Goal: Task Accomplishment & Management: Manage account settings

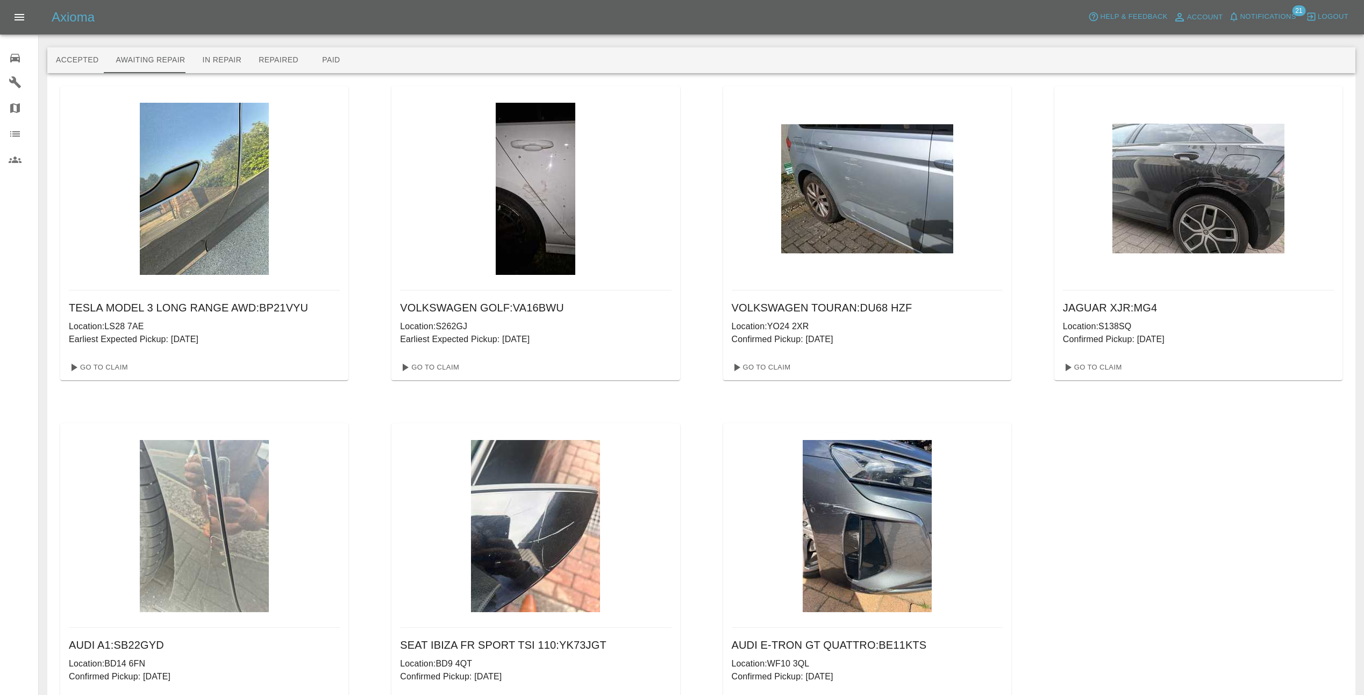
scroll to position [78, 0]
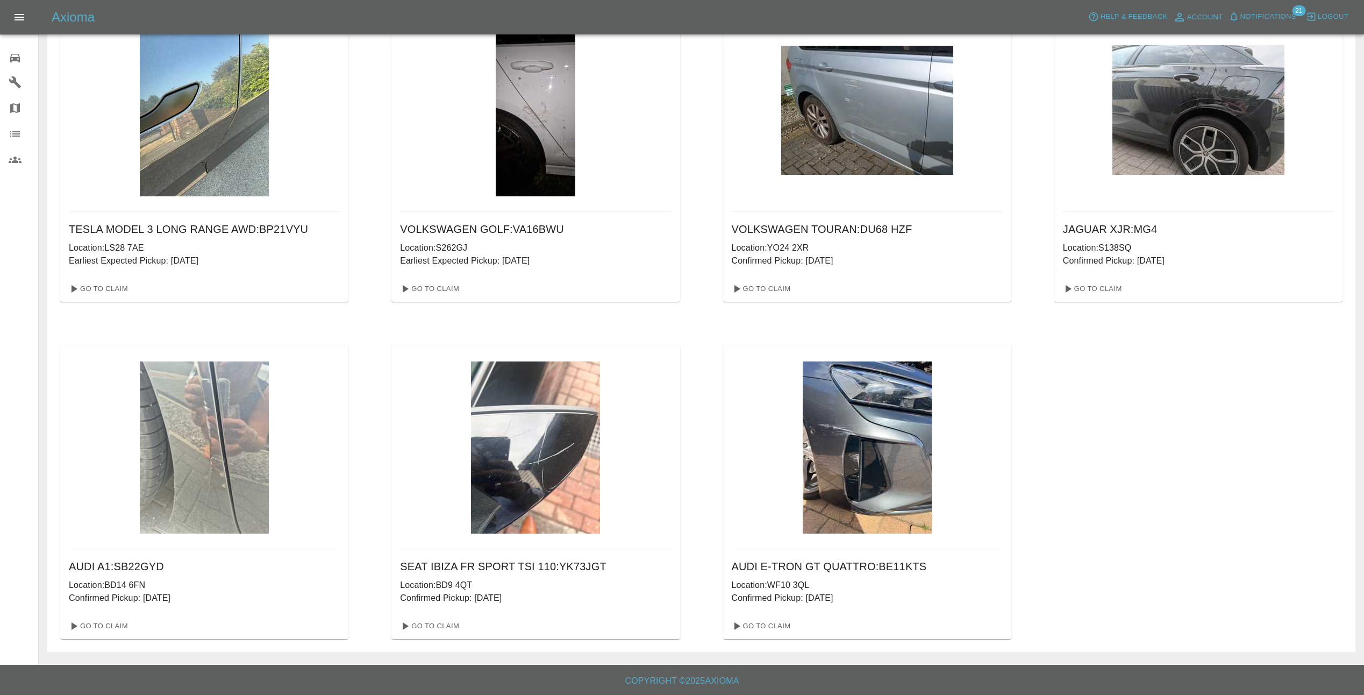
click at [104, 98] on div at bounding box center [204, 110] width 271 height 204
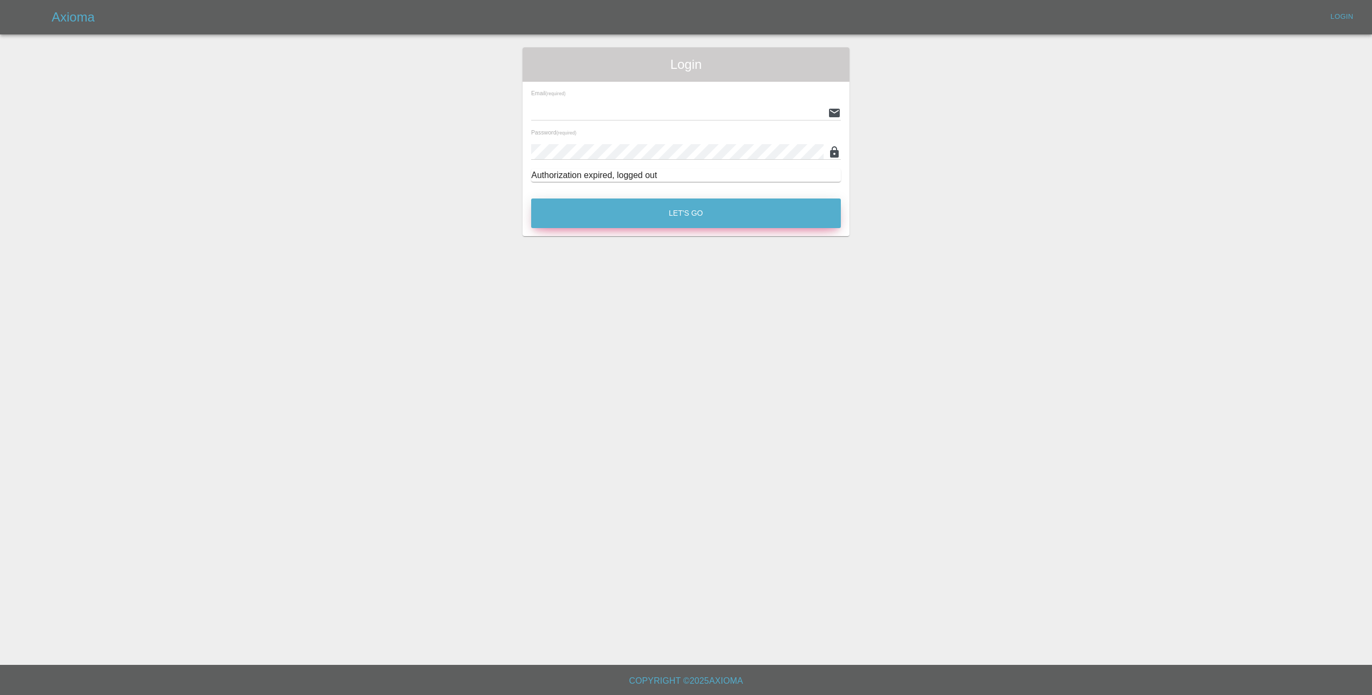
type input "[EMAIL_ADDRESS][DOMAIN_NAME]"
click at [657, 216] on button "Let's Go" at bounding box center [686, 213] width 310 height 30
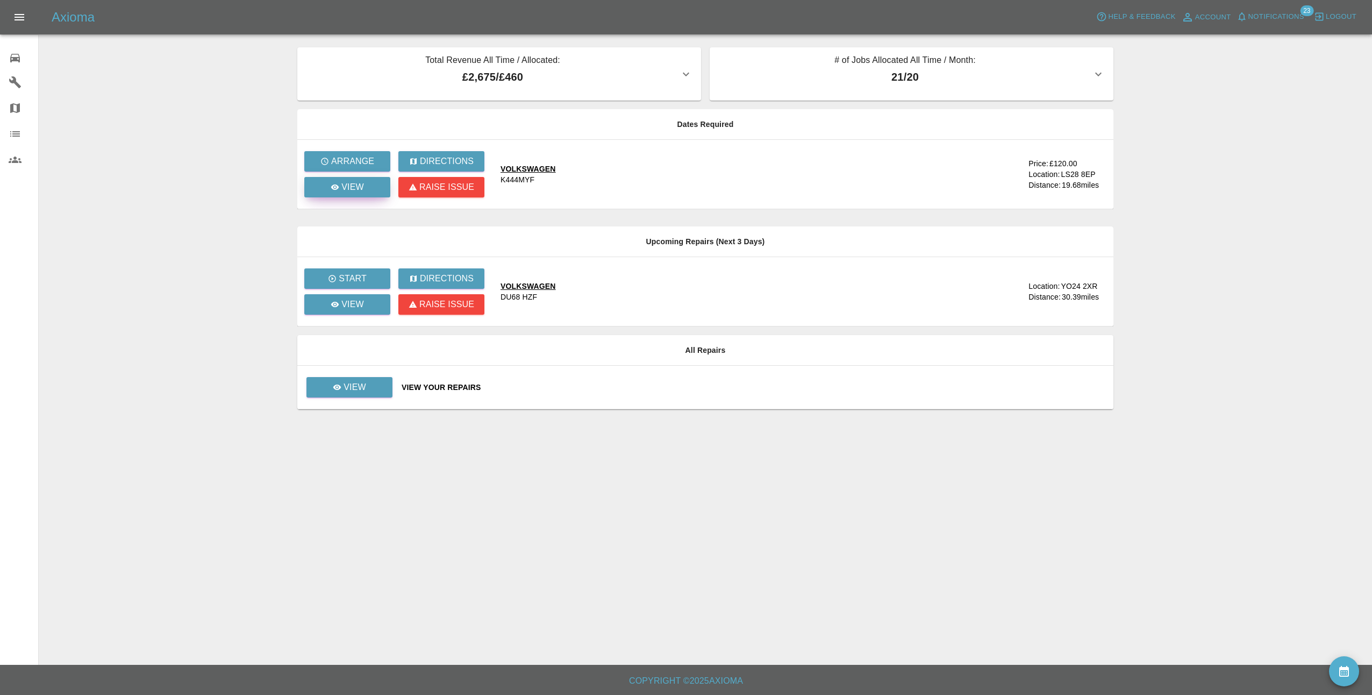
click at [332, 183] on icon at bounding box center [335, 187] width 9 height 9
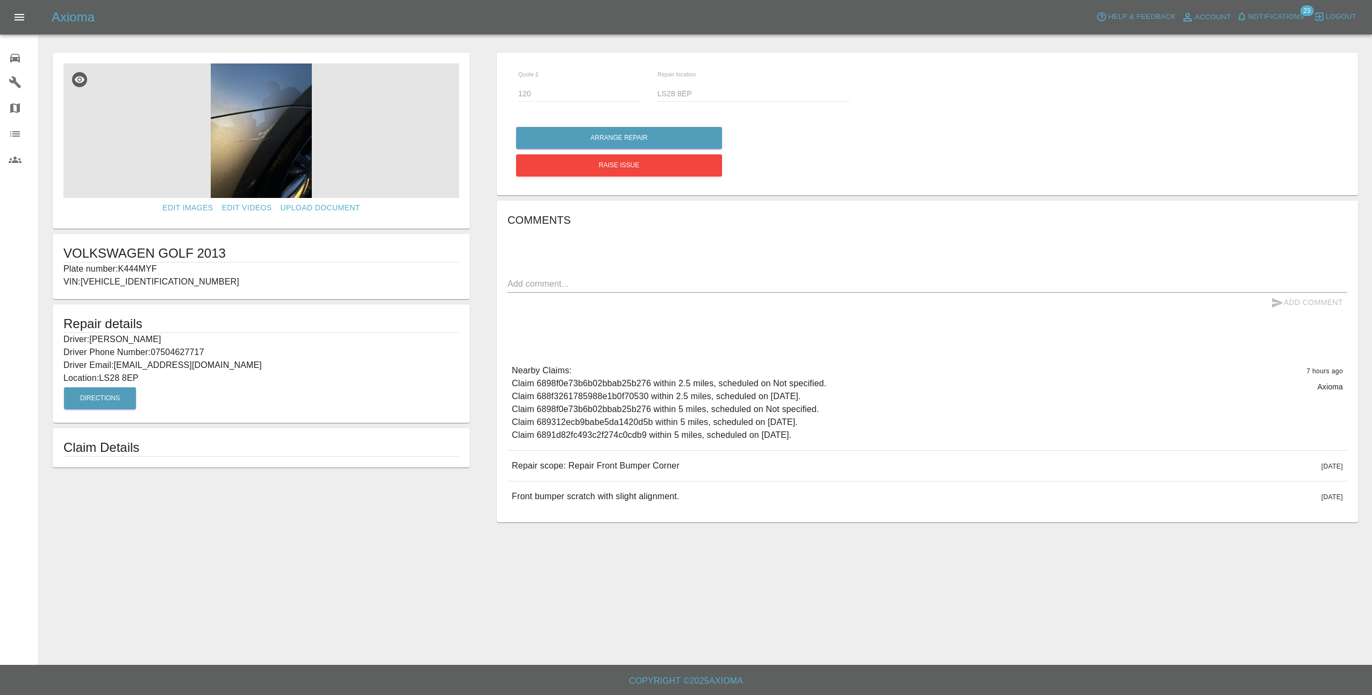
click at [252, 153] on img at bounding box center [261, 130] width 396 height 134
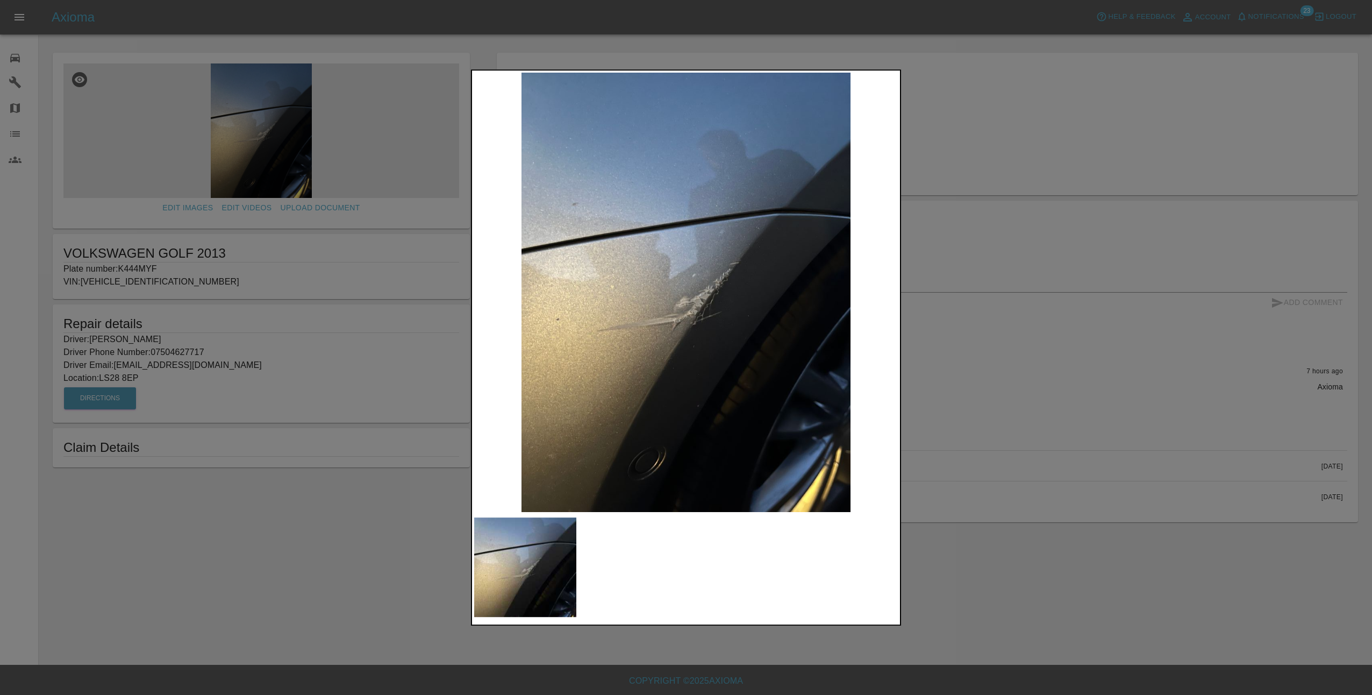
click at [996, 385] on div at bounding box center [686, 347] width 1372 height 695
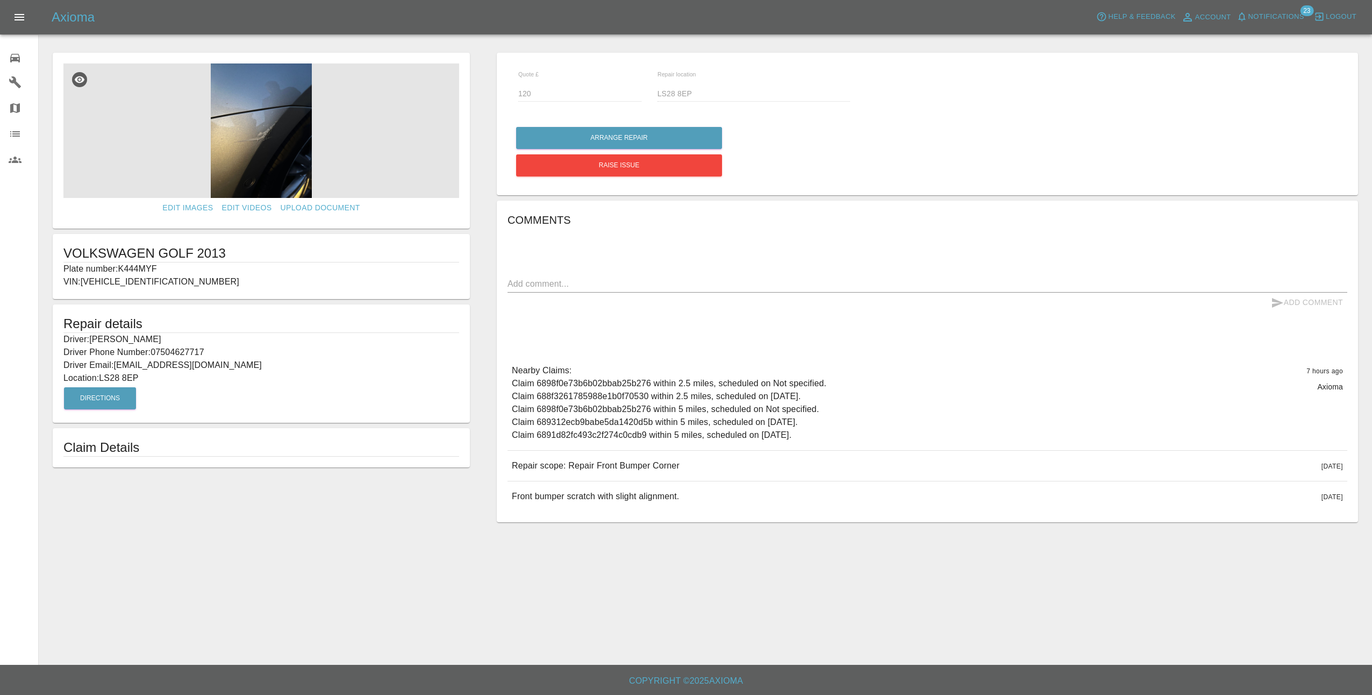
click at [286, 99] on img at bounding box center [261, 130] width 396 height 134
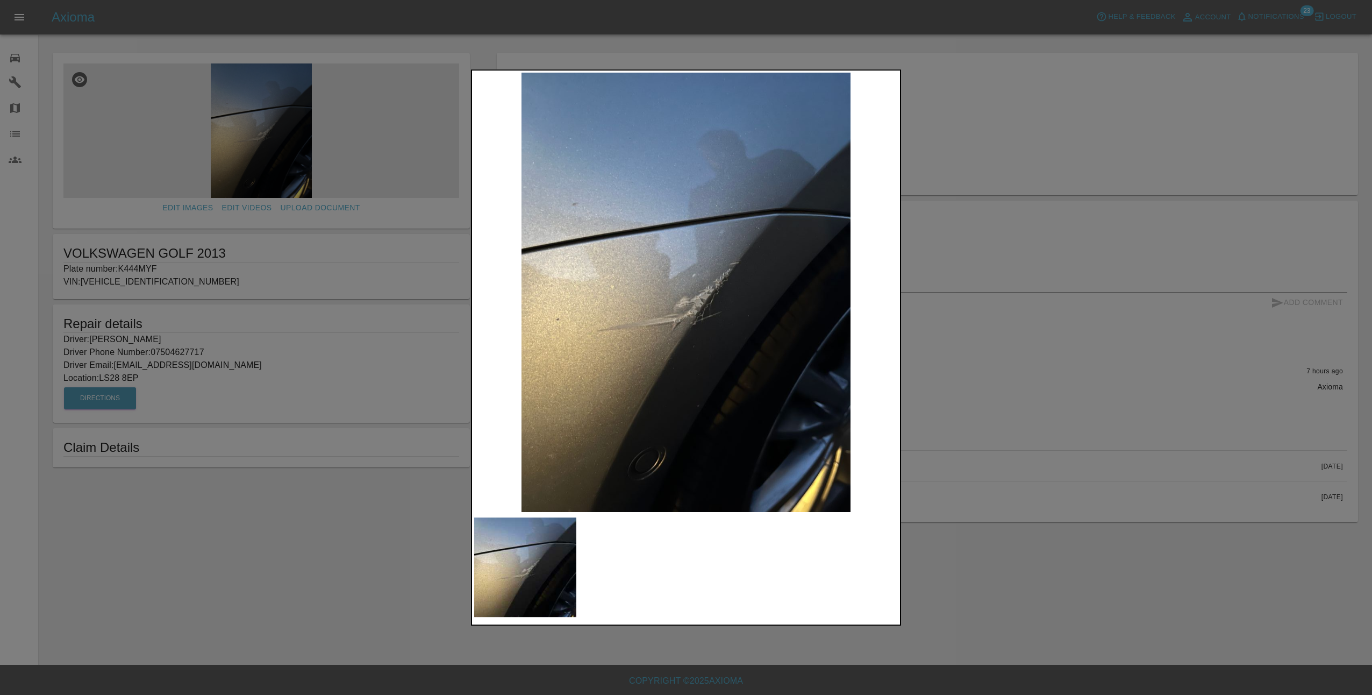
click at [1048, 400] on div at bounding box center [686, 347] width 1372 height 695
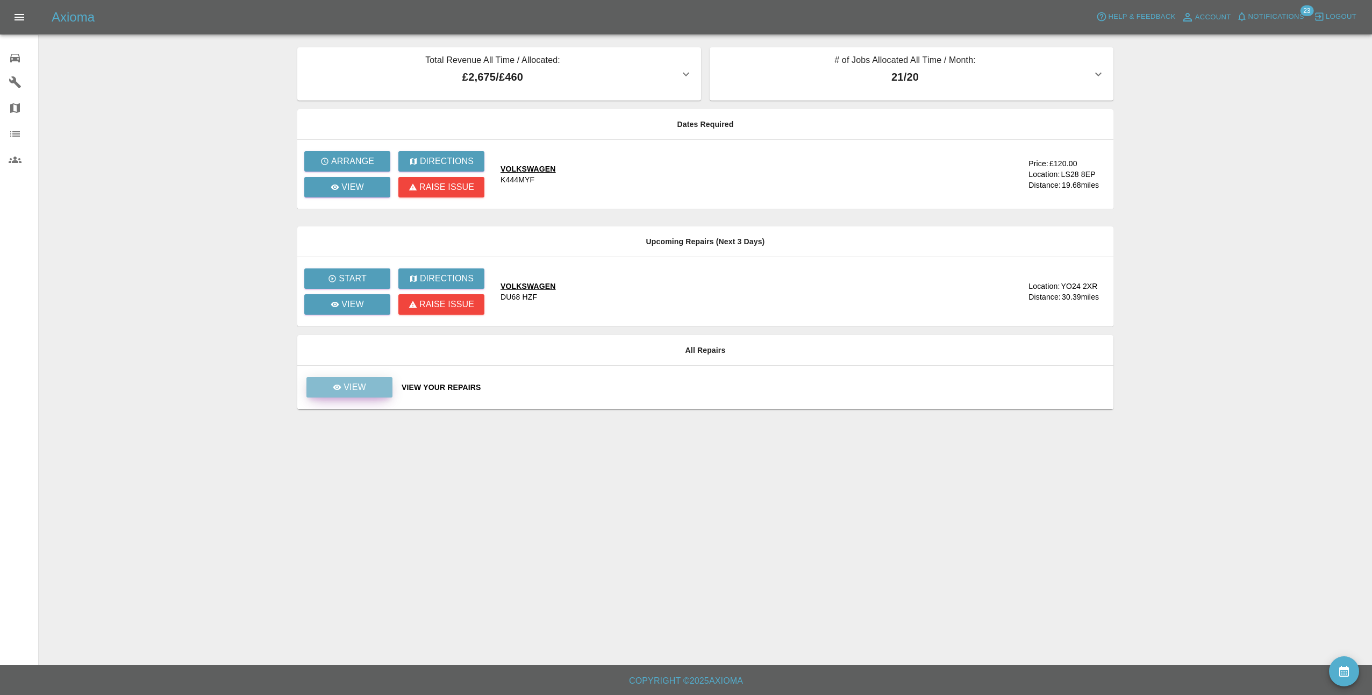
click at [346, 394] on link "View" at bounding box center [349, 387] width 86 height 20
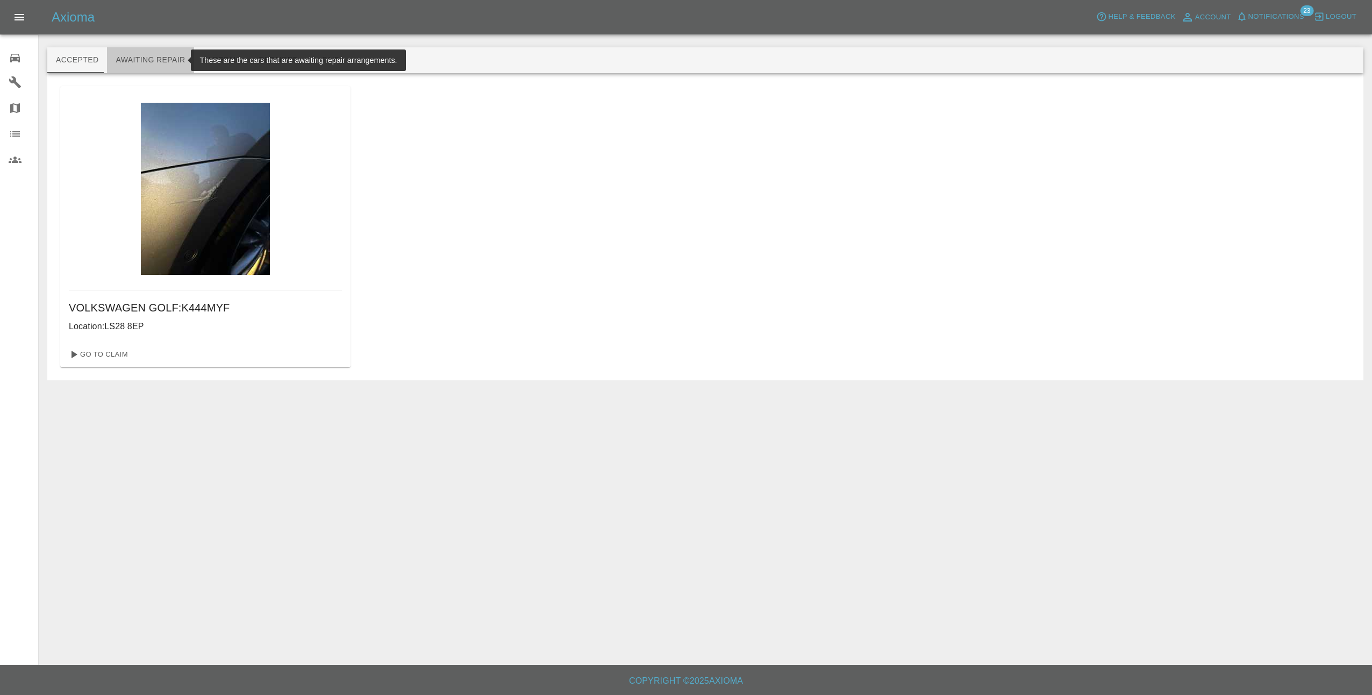
click at [154, 53] on button "Awaiting Repair" at bounding box center [150, 60] width 87 height 26
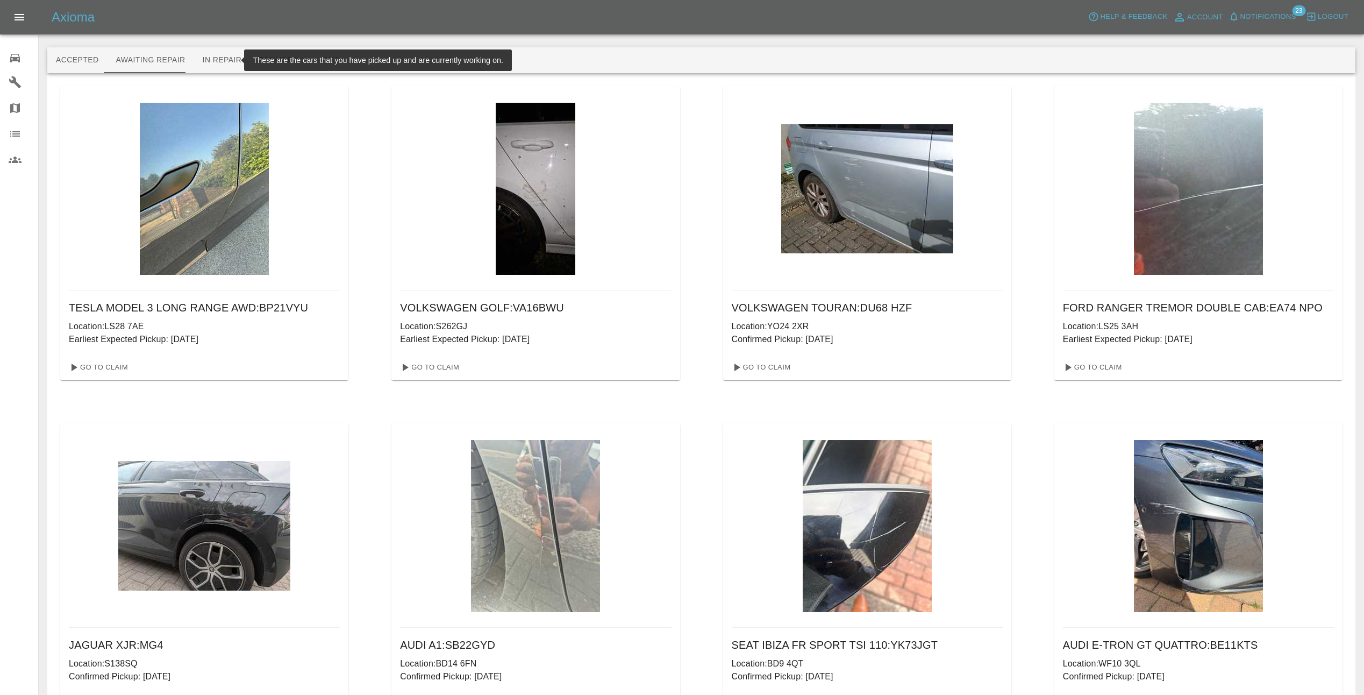
click at [222, 59] on button "In Repair" at bounding box center [222, 60] width 56 height 26
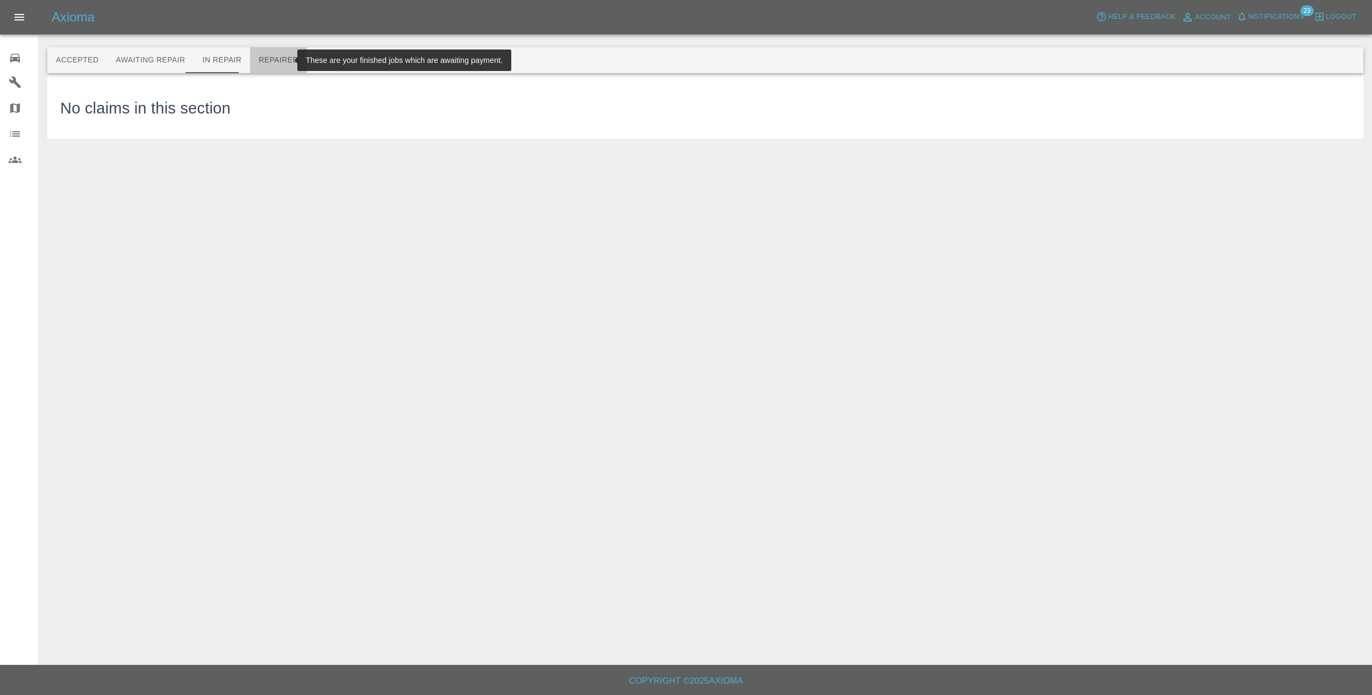
click at [268, 59] on button "Repaired" at bounding box center [278, 60] width 57 height 26
click at [313, 58] on button "Paid" at bounding box center [331, 60] width 48 height 26
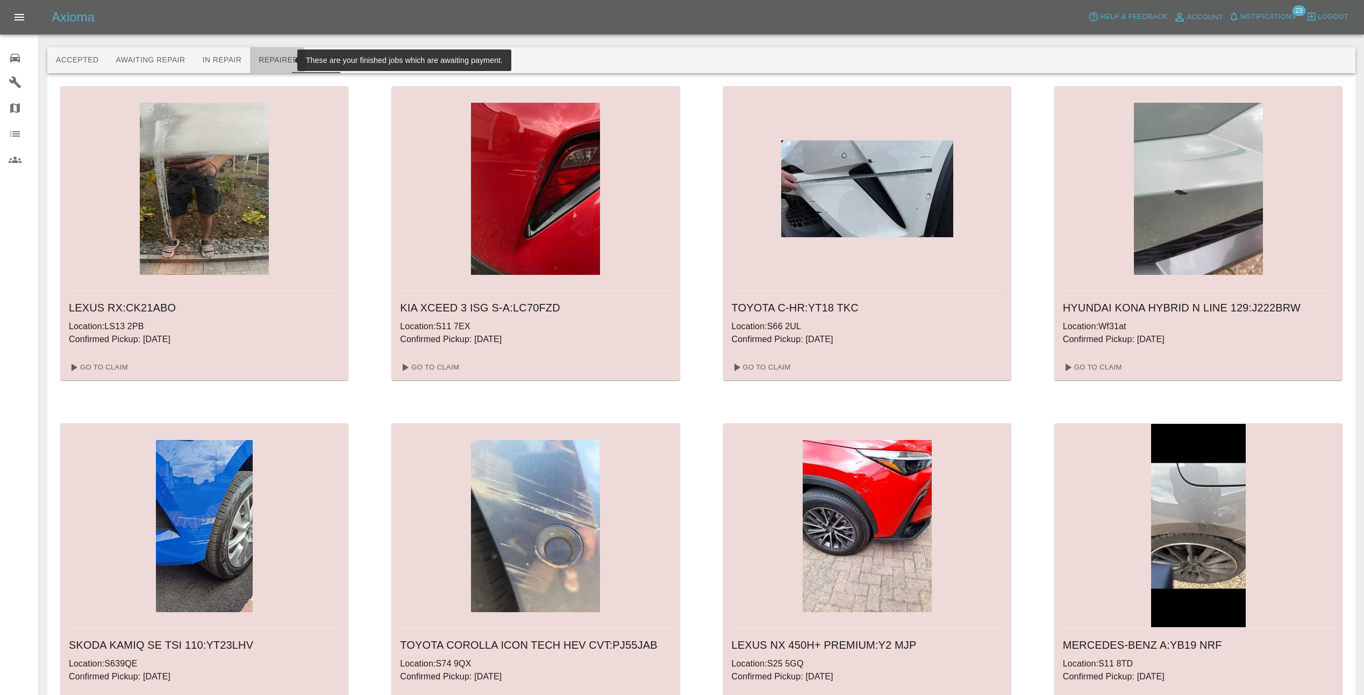
click at [255, 61] on button "Repaired" at bounding box center [278, 60] width 57 height 26
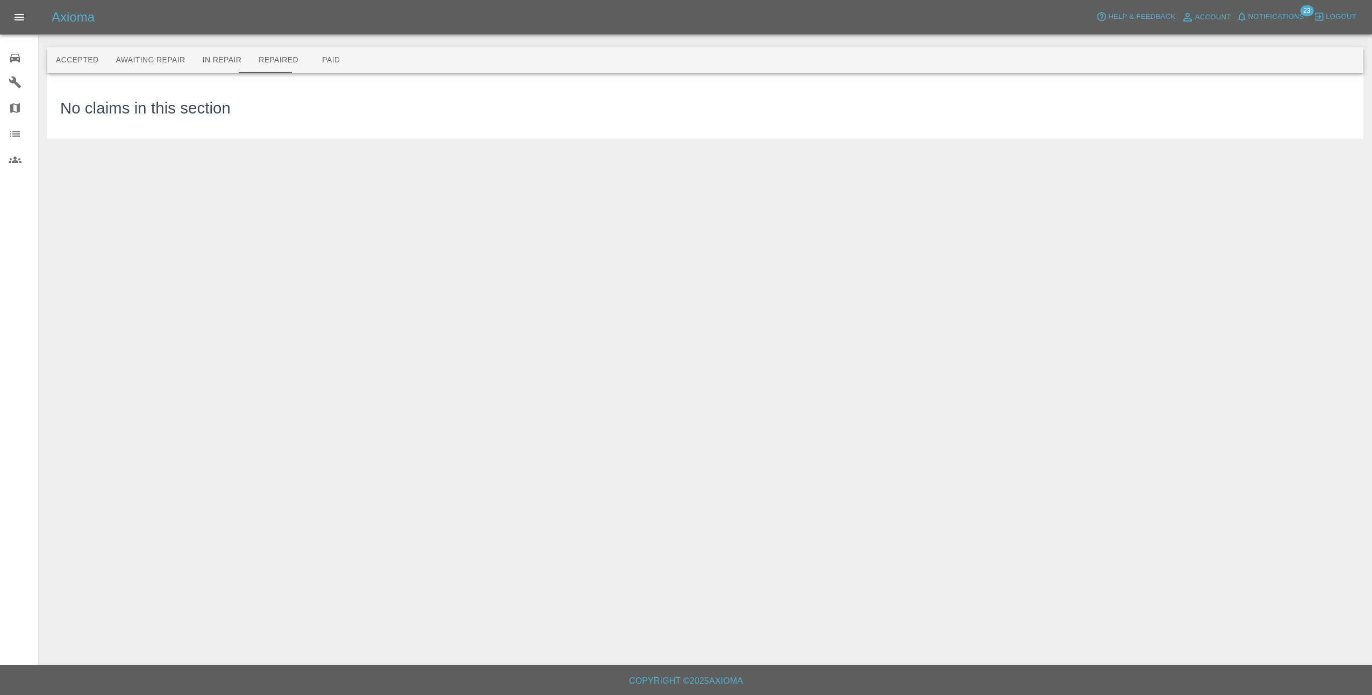
click at [1271, 10] on button "Notifications" at bounding box center [1270, 17] width 73 height 17
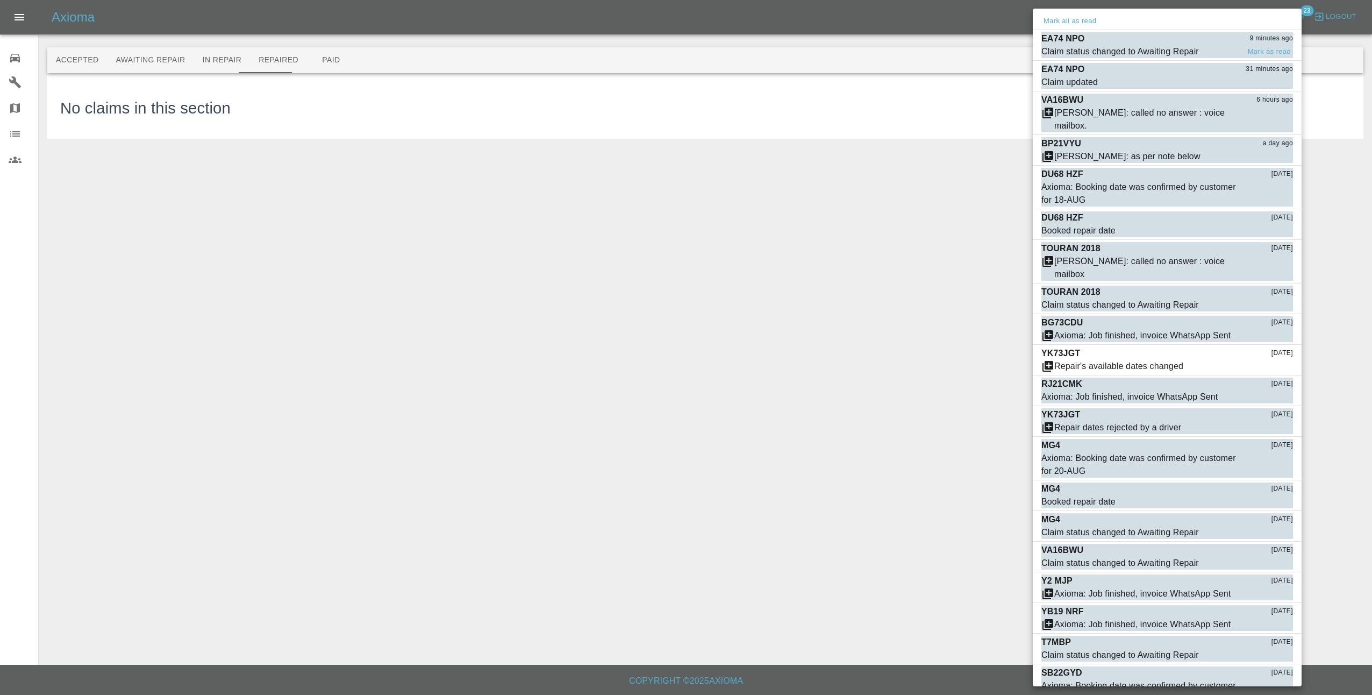
click at [1204, 40] on div "EA74 NPO 9 minutes ago" at bounding box center [1167, 38] width 252 height 13
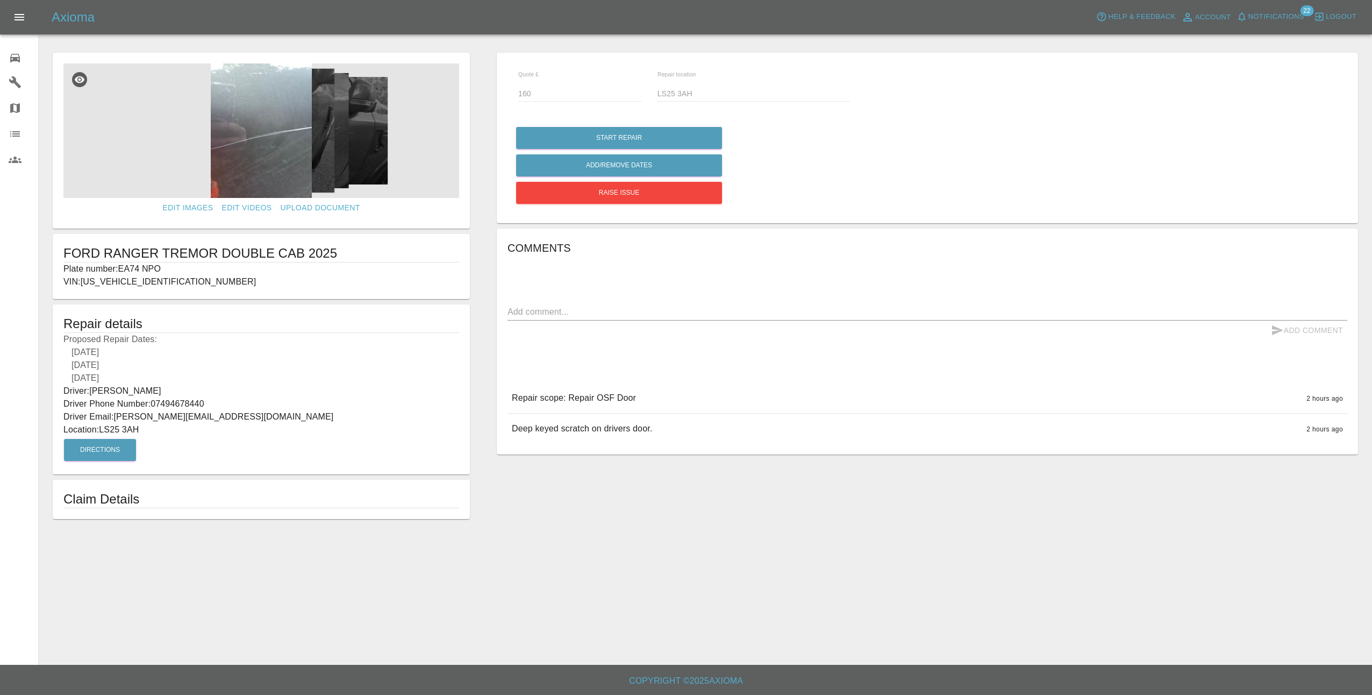
click at [249, 128] on img at bounding box center [261, 130] width 396 height 134
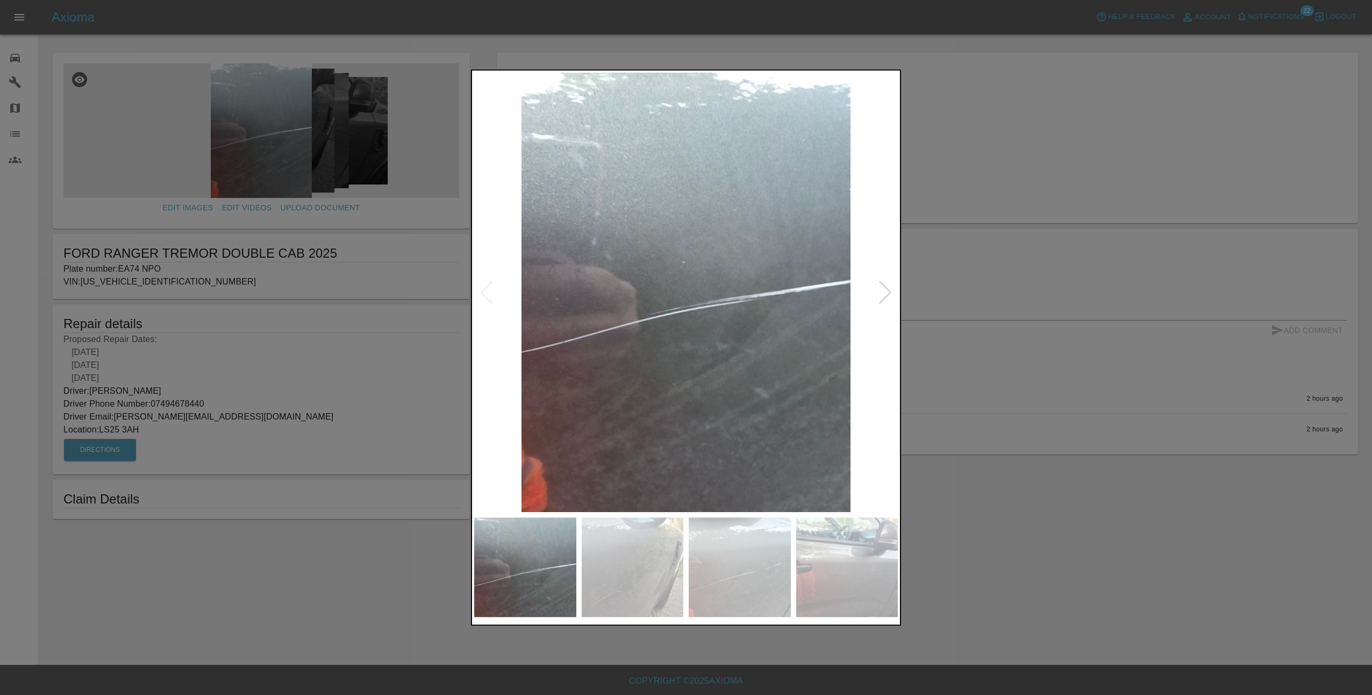
click at [326, 331] on div at bounding box center [686, 347] width 1372 height 695
